Goal: Task Accomplishment & Management: Use online tool/utility

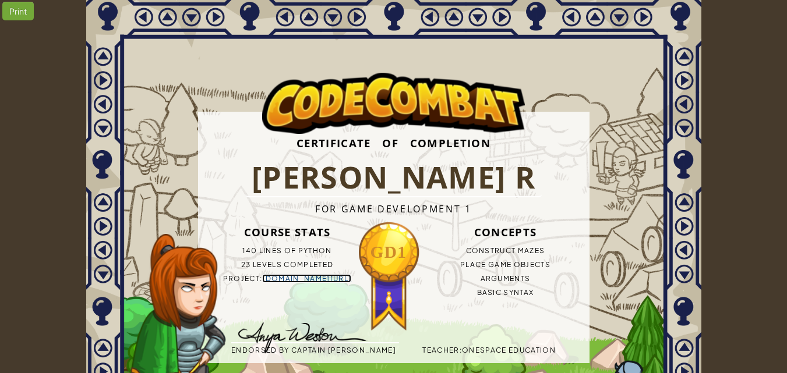
click at [303, 278] on link "[DOMAIN_NAME][URL]" at bounding box center [306, 278] width 89 height 9
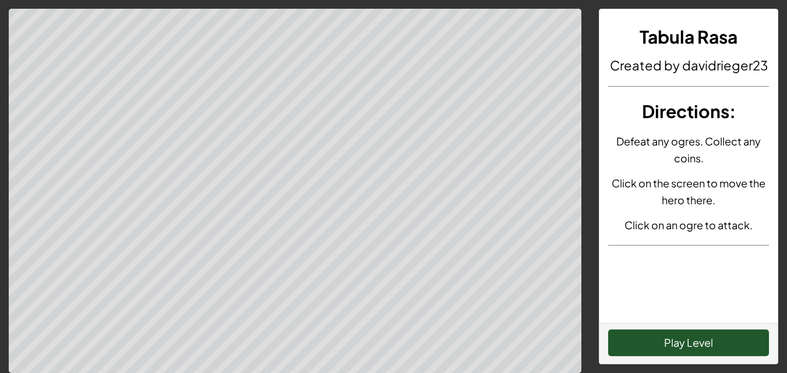
click at [697, 327] on div "Play Level" at bounding box center [688, 343] width 178 height 41
click at [694, 334] on button "Play Level" at bounding box center [688, 343] width 161 height 27
